Goal: Task Accomplishment & Management: Use online tool/utility

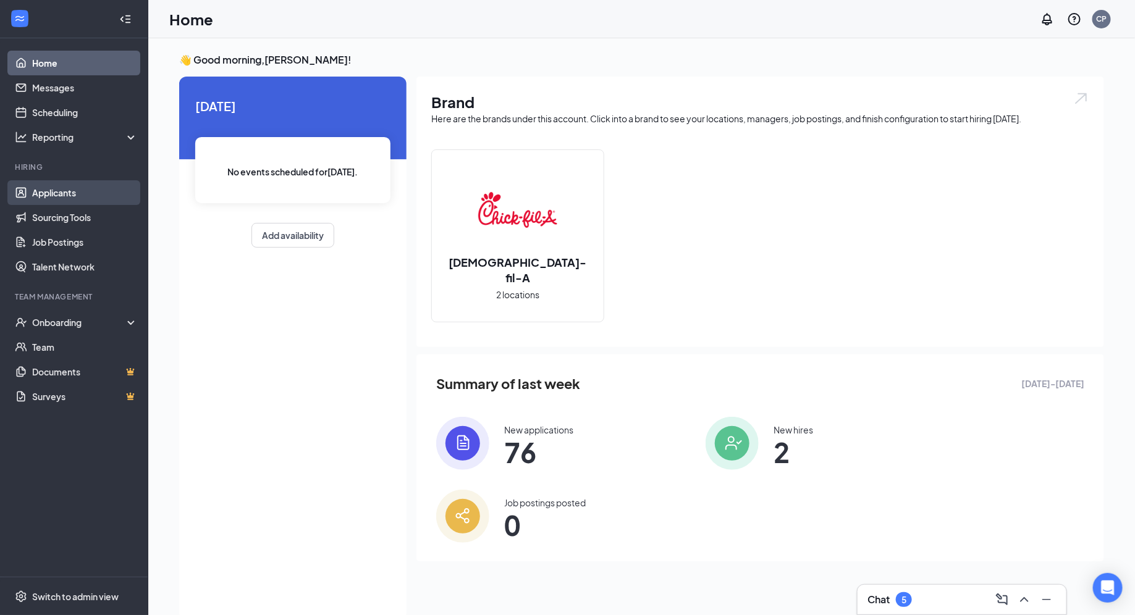
click at [86, 203] on link "Applicants" at bounding box center [85, 192] width 106 height 25
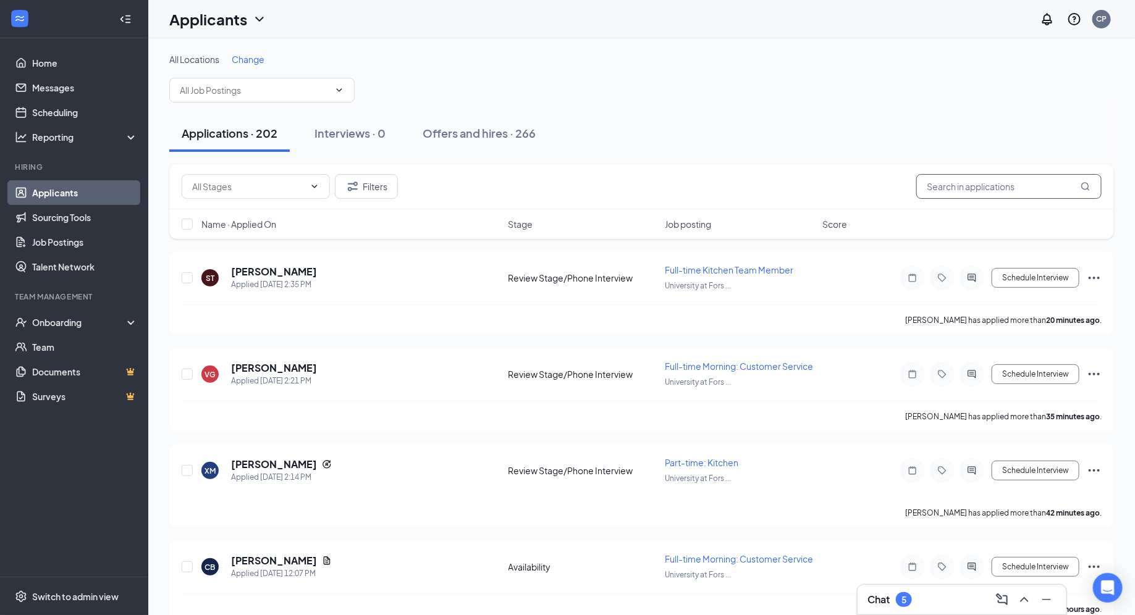
click at [998, 181] on input "text" at bounding box center [1008, 186] width 185 height 25
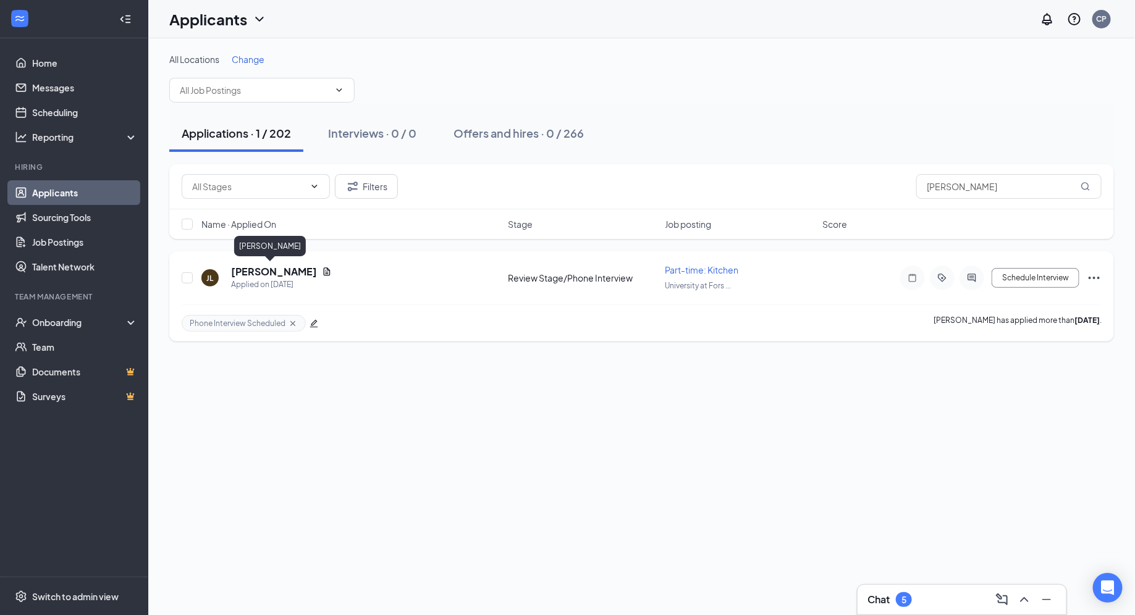
click at [268, 270] on h5 "[PERSON_NAME]" at bounding box center [274, 272] width 86 height 14
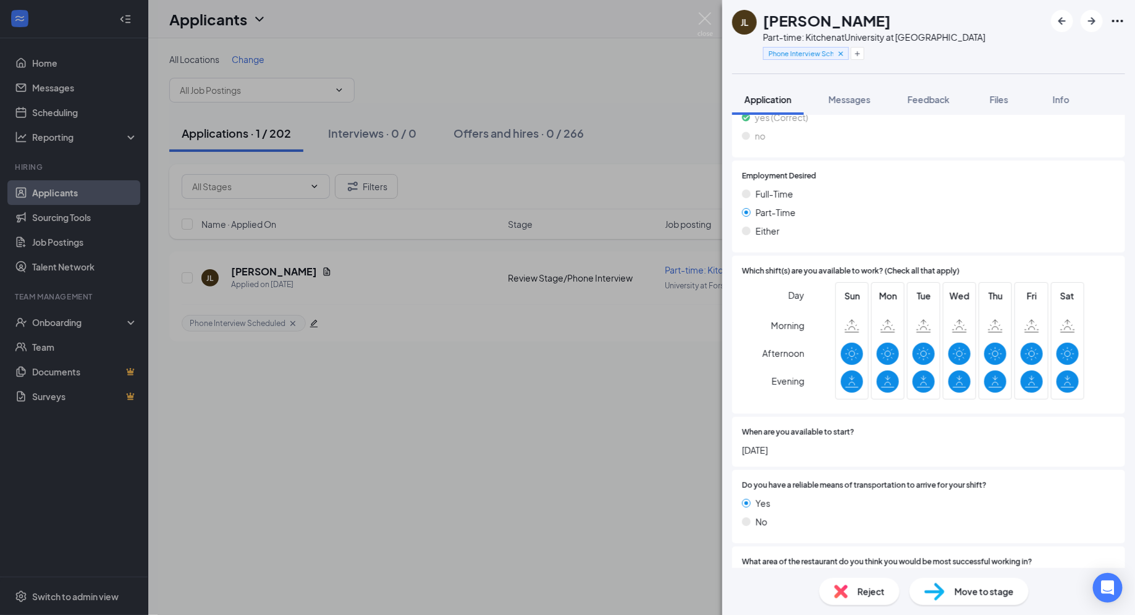
scroll to position [1663, 0]
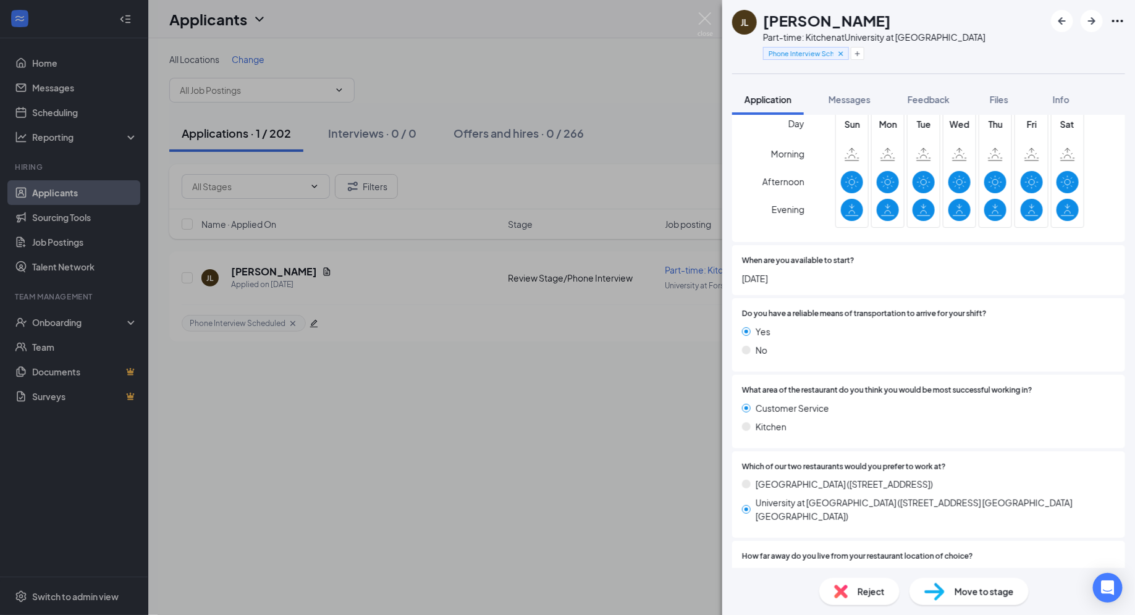
click at [505, 491] on div "[PERSON_NAME] Part-time: Kitchen at [GEOGRAPHIC_DATA] Phone Interview Scheduled…" at bounding box center [567, 307] width 1135 height 615
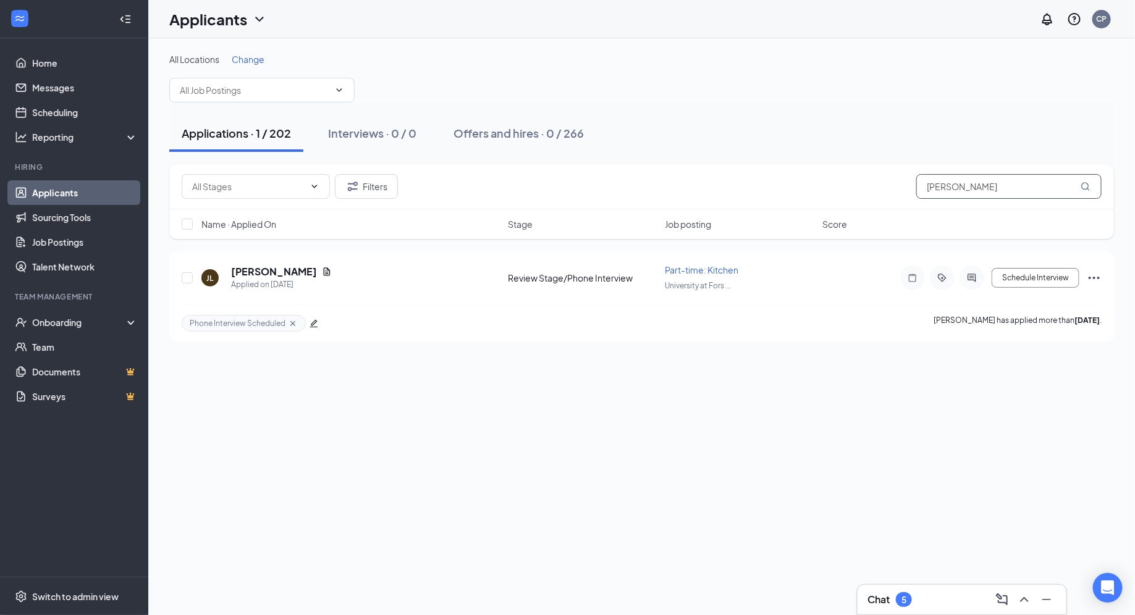
drag, startPoint x: 961, startPoint y: 191, endPoint x: 884, endPoint y: 173, distance: 79.9
click at [884, 174] on div "Filters jossian" at bounding box center [642, 186] width 920 height 25
type input "[PERSON_NAME]"
click at [293, 273] on h5 "[PERSON_NAME]" at bounding box center [274, 272] width 86 height 14
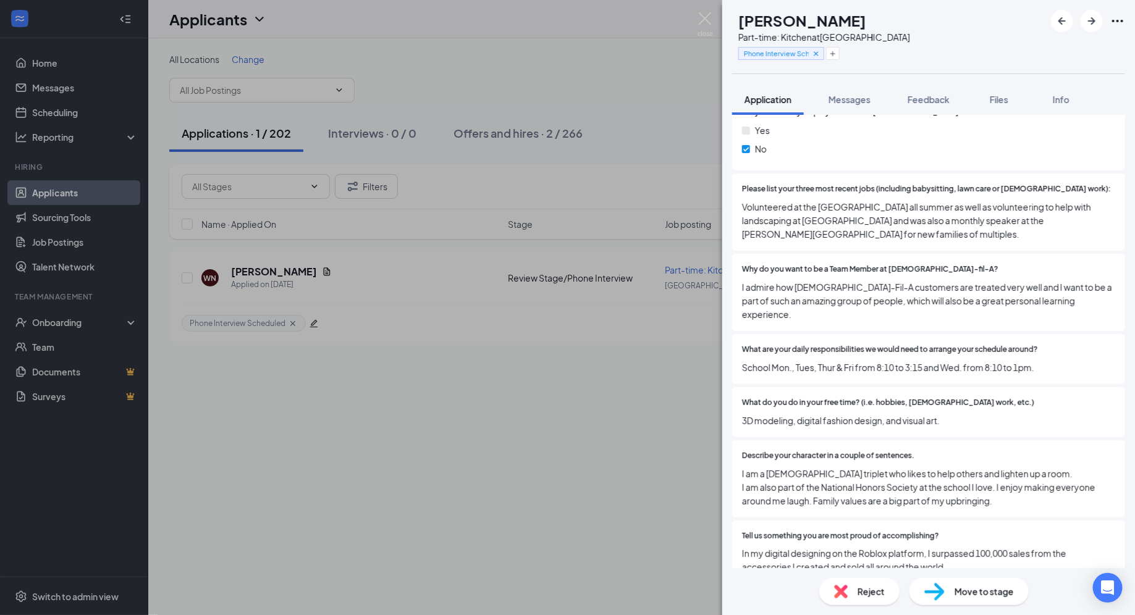
scroll to position [471, 0]
